Goal: Communication & Community: Answer question/provide support

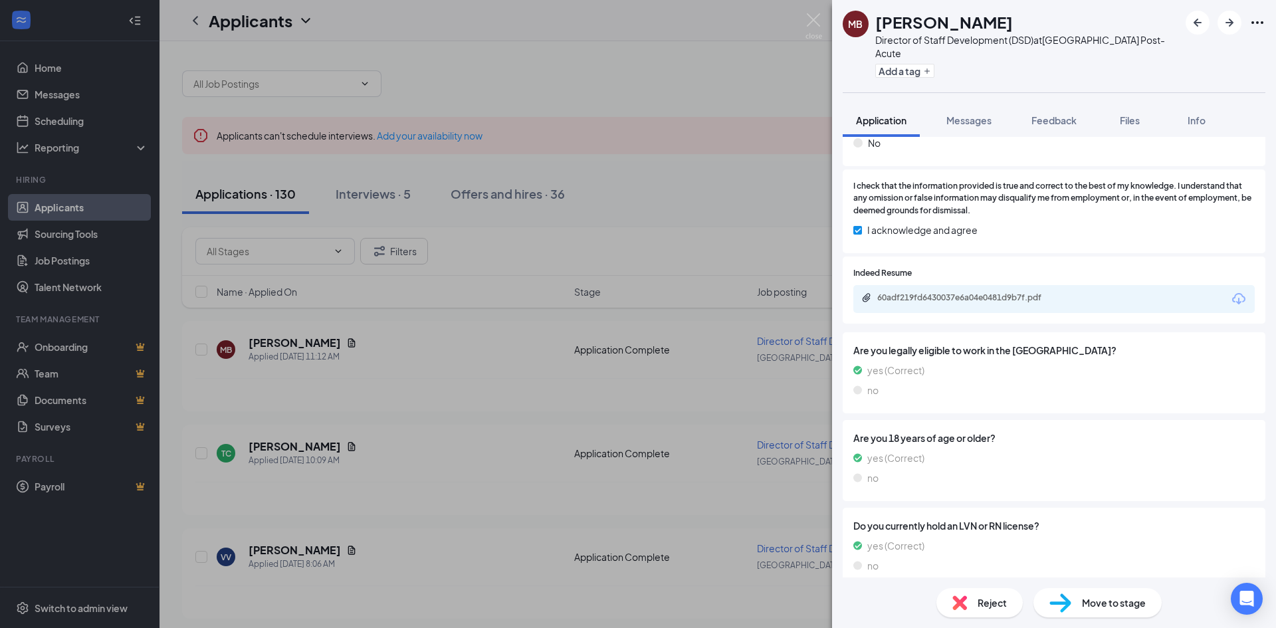
scroll to position [504, 0]
click at [913, 291] on div "60adf219fd6430037e6a04e0481d9b7f.pdf" at bounding box center [970, 296] width 186 height 11
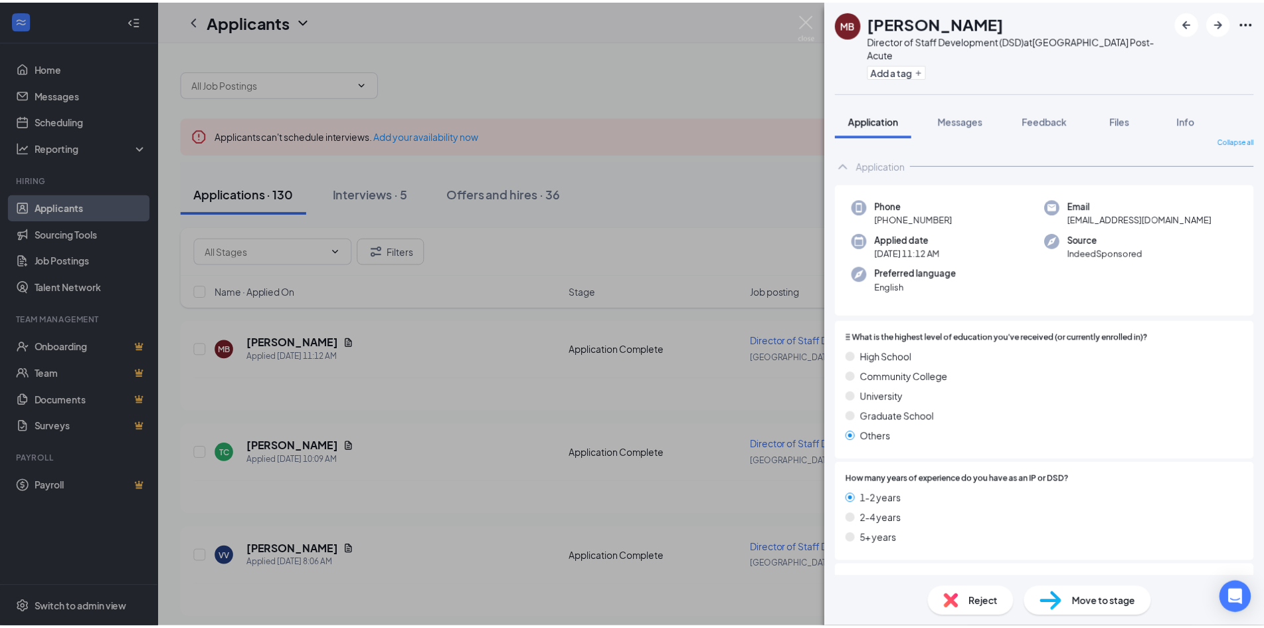
scroll to position [0, 0]
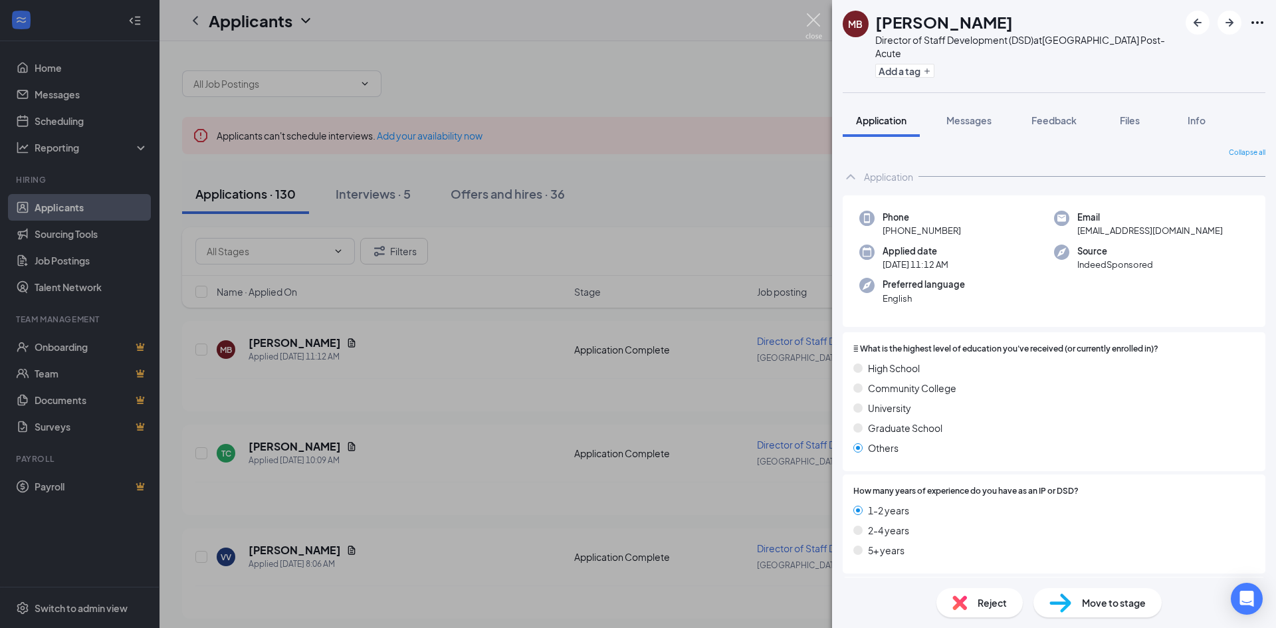
click at [811, 23] on img at bounding box center [813, 26] width 17 height 26
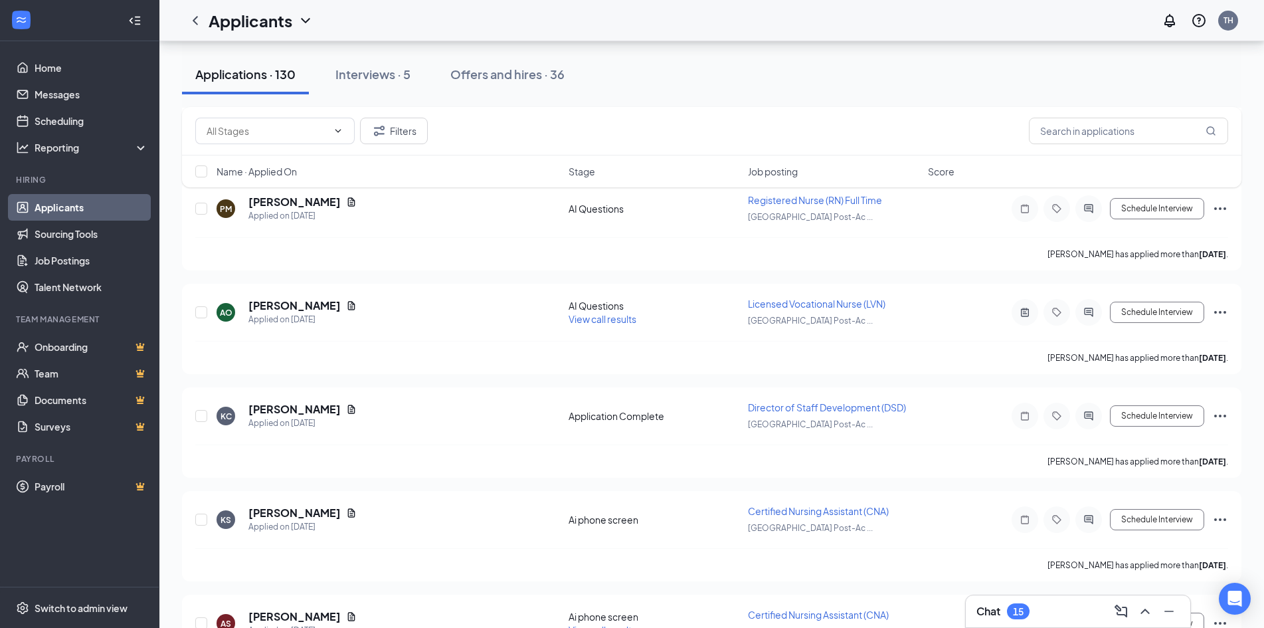
scroll to position [1329, 0]
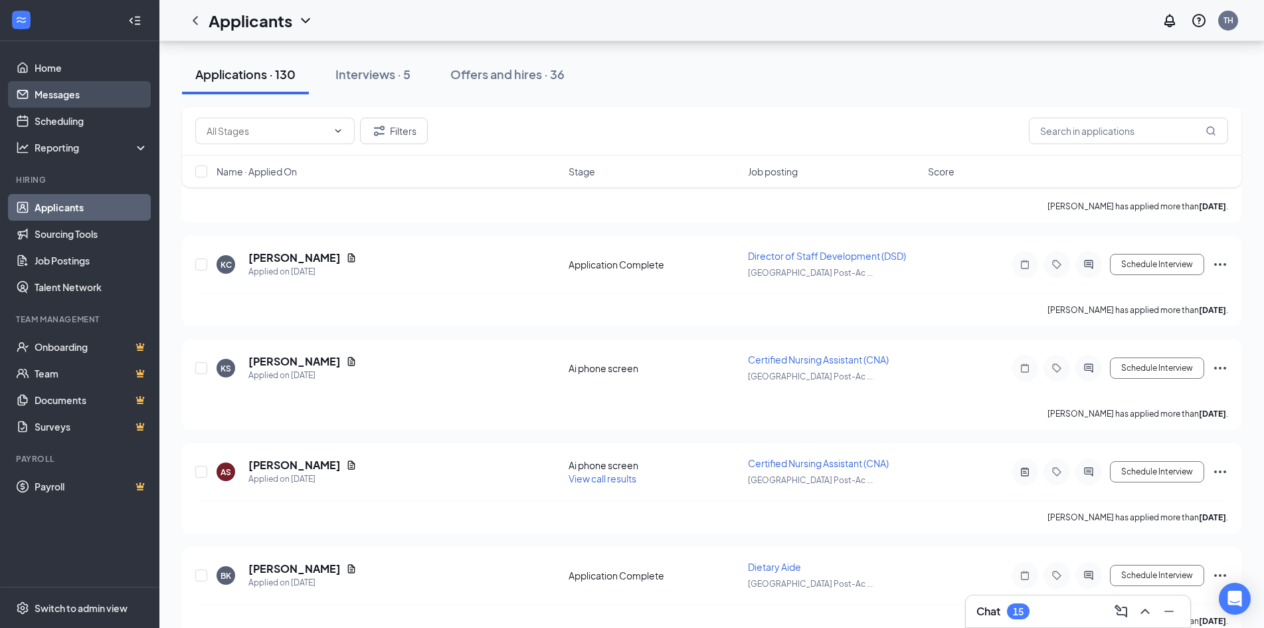
click at [78, 90] on link "Messages" at bounding box center [92, 94] width 114 height 27
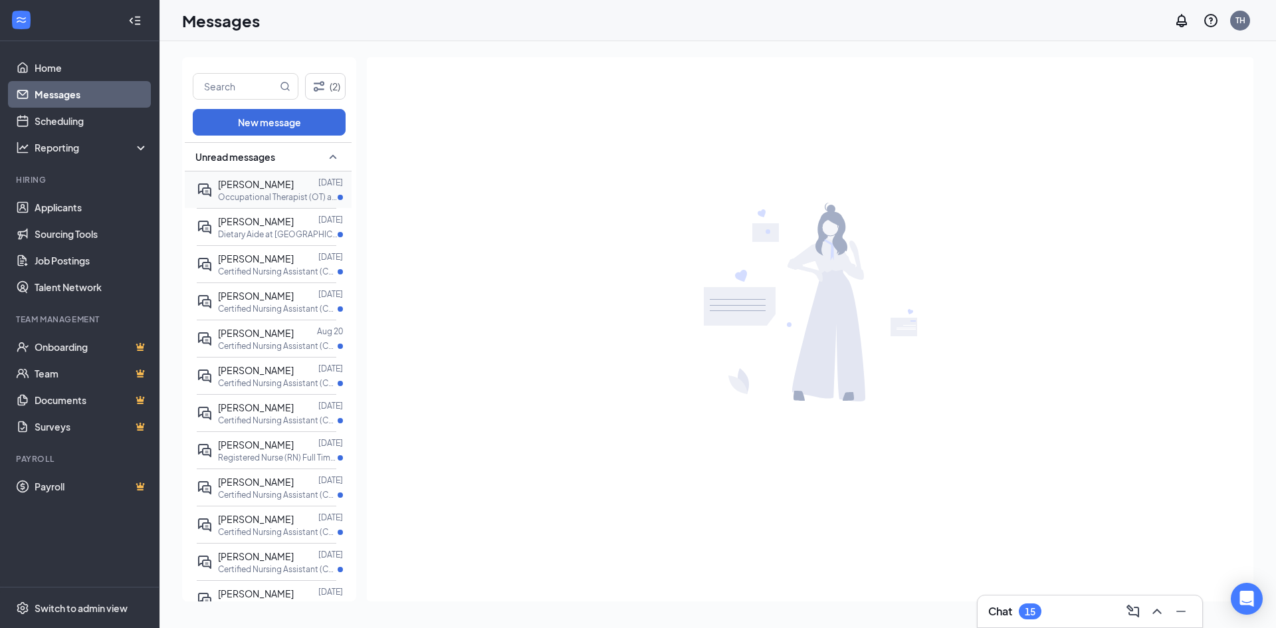
click at [247, 189] on span "[PERSON_NAME]" at bounding box center [256, 184] width 76 height 12
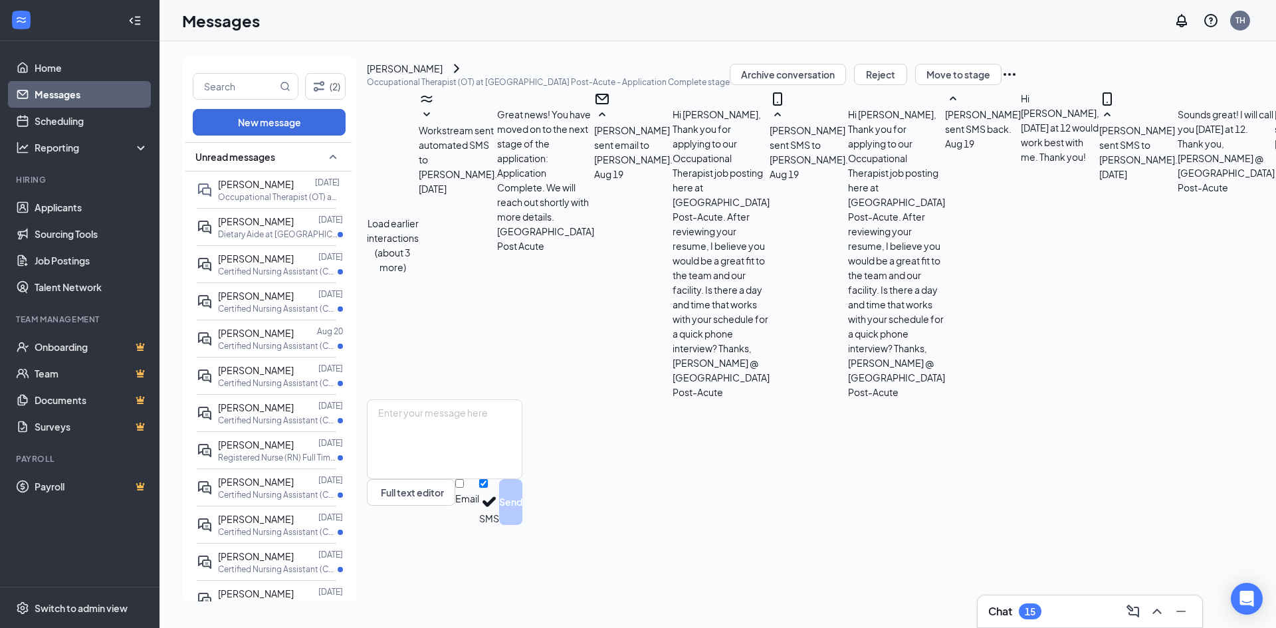
scroll to position [683, 0]
click at [522, 479] on textarea at bounding box center [444, 439] width 155 height 80
drag, startPoint x: 761, startPoint y: 365, endPoint x: 607, endPoint y: 362, distance: 154.2
copy span "[PERSON_NAME] @ [GEOGRAPHIC_DATA] Post-Acute"
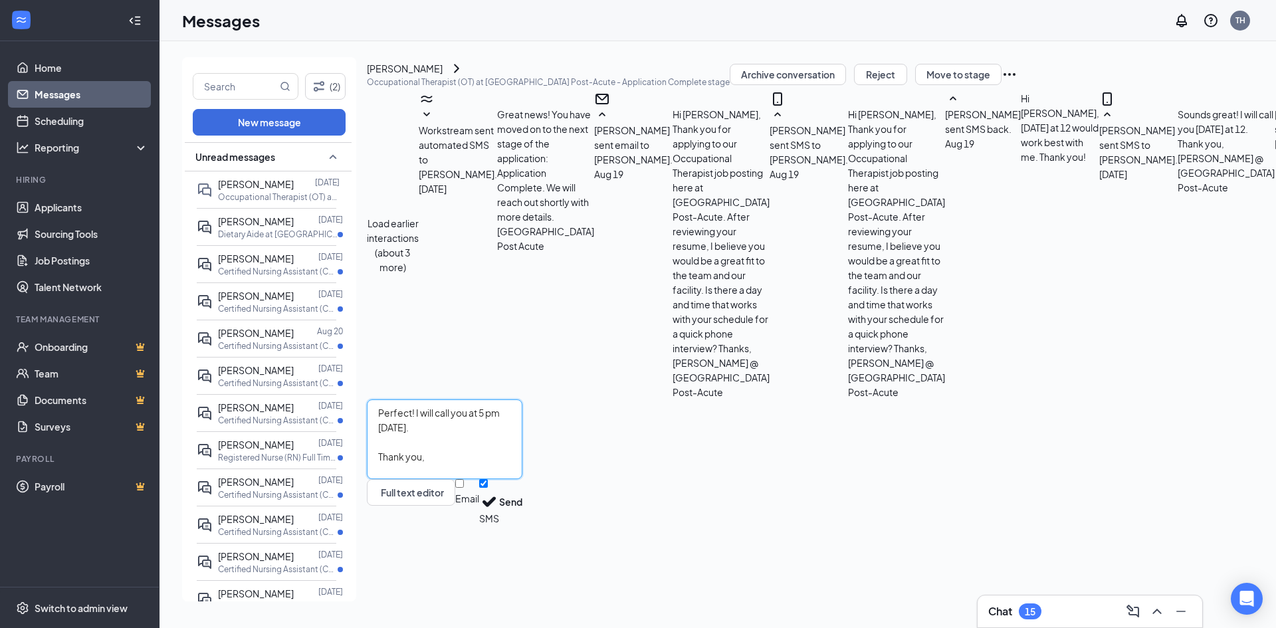
click at [434, 479] on textarea "Perfect! I will call you at 5 pm [DATE]. Thank you," at bounding box center [444, 439] width 155 height 80
paste textarea "[PERSON_NAME] @ [GEOGRAPHIC_DATA] Post-Acute"
type textarea "Perfect! I will call you at 5 pm [DATE]. Thank you, [PERSON_NAME] @ [GEOGRAPHIC…"
click at [522, 525] on button "Send" at bounding box center [510, 502] width 23 height 46
